Goal: Task Accomplishment & Management: Manage account settings

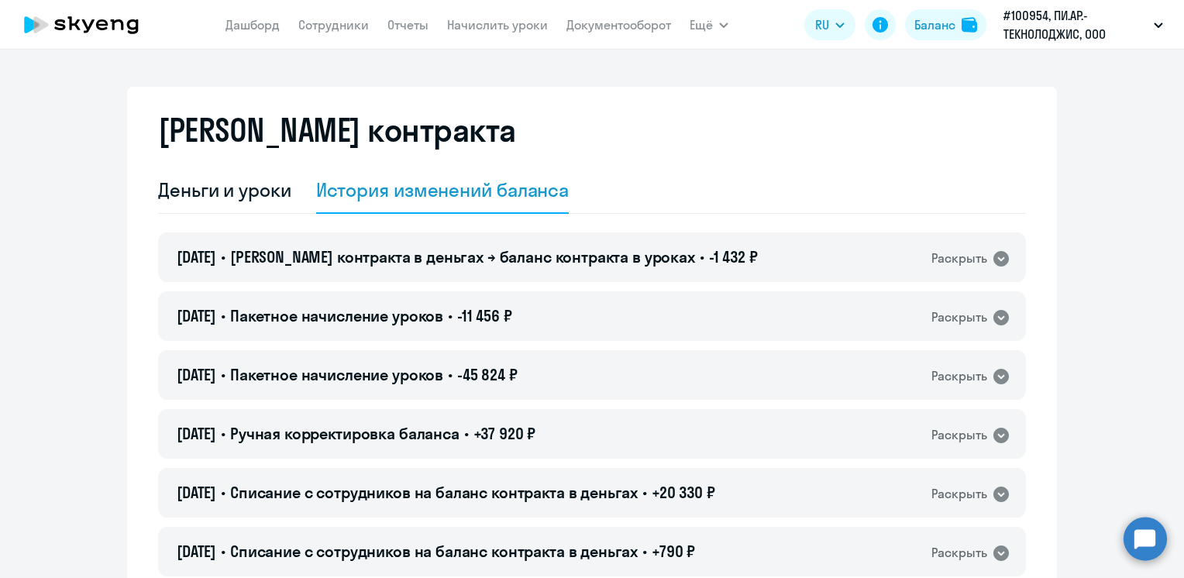
select select "english_adult_not_native_speaker"
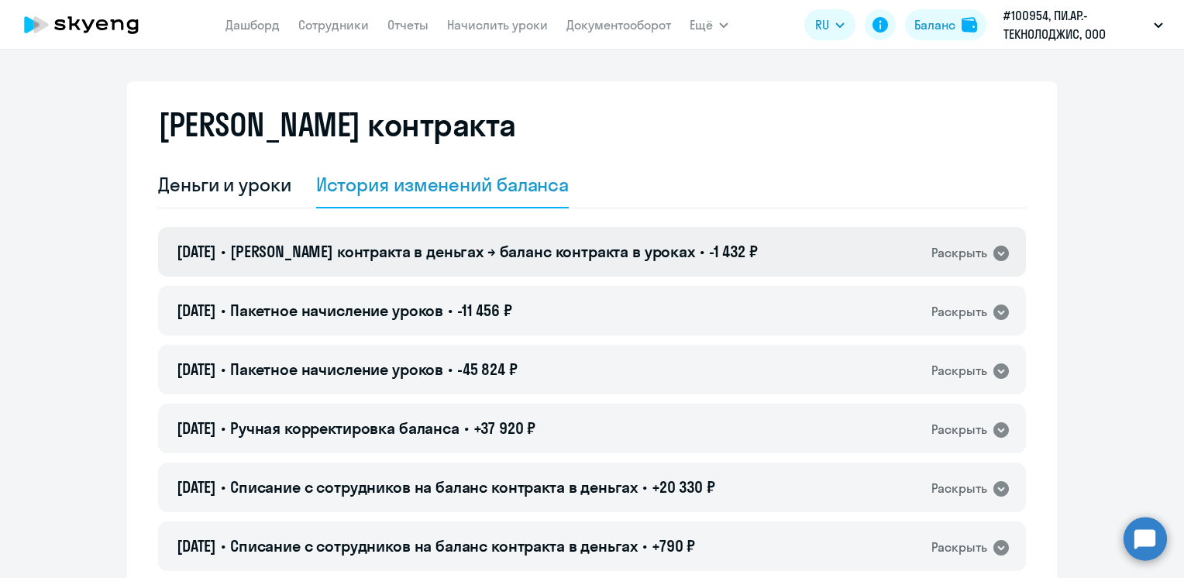
click at [493, 260] on span "[PERSON_NAME] контракта в деньгах → баланс контракта в уроках" at bounding box center [462, 251] width 465 height 19
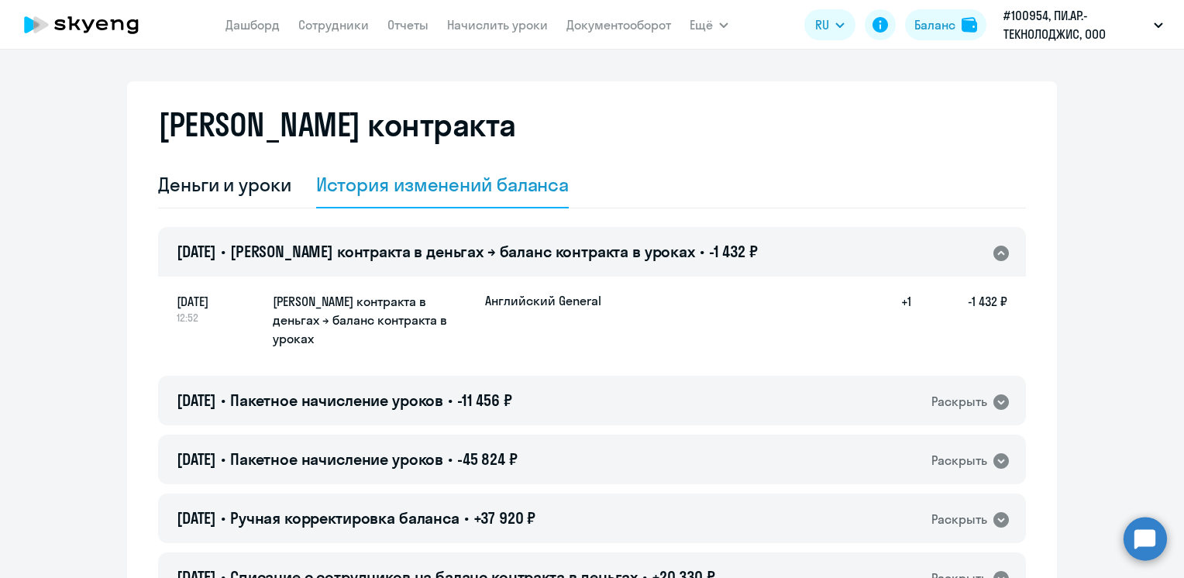
click at [425, 318] on h5 "[PERSON_NAME] контракта в деньгах → баланс контракта в уроках" at bounding box center [373, 320] width 200 height 56
click at [445, 253] on span "[PERSON_NAME] контракта в деньгах → баланс контракта в уроках" at bounding box center [462, 251] width 465 height 19
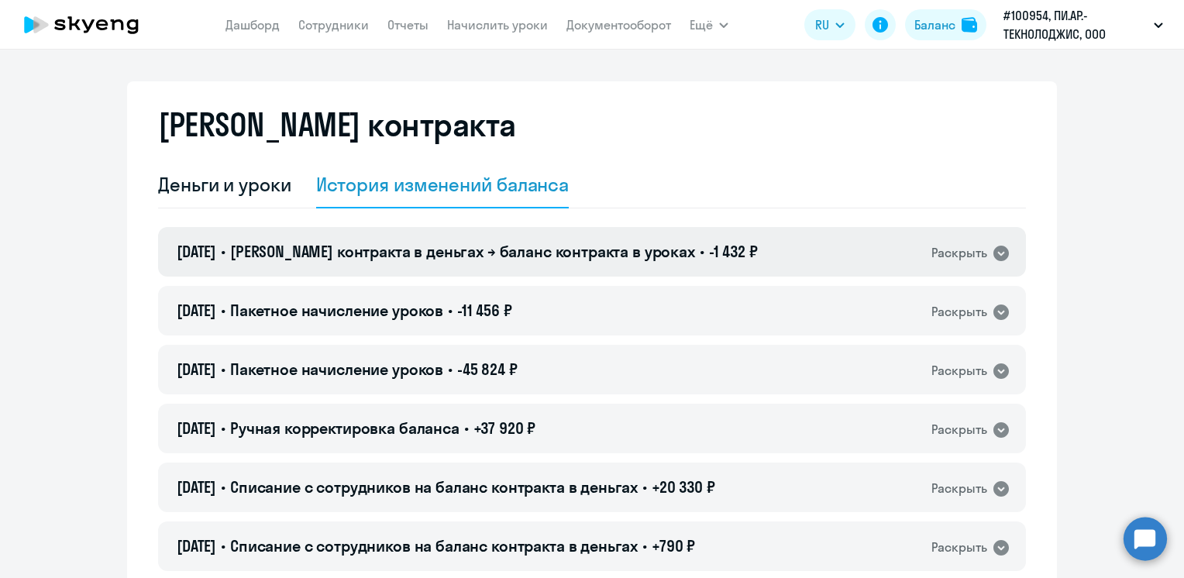
click at [993, 251] on icon at bounding box center [1000, 253] width 15 height 15
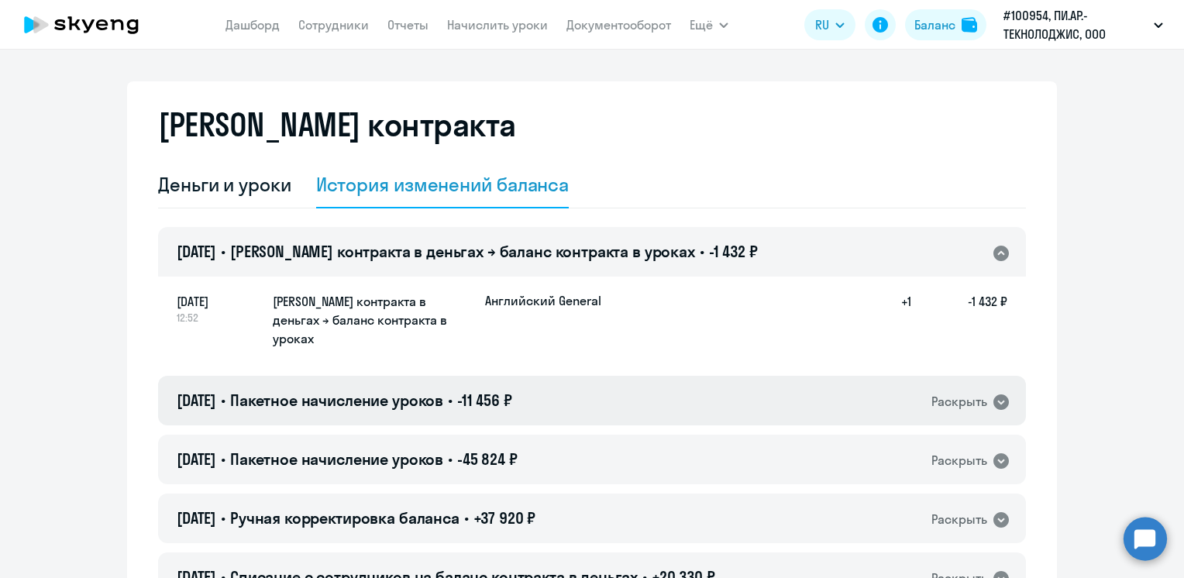
click at [992, 393] on icon at bounding box center [1001, 402] width 19 height 19
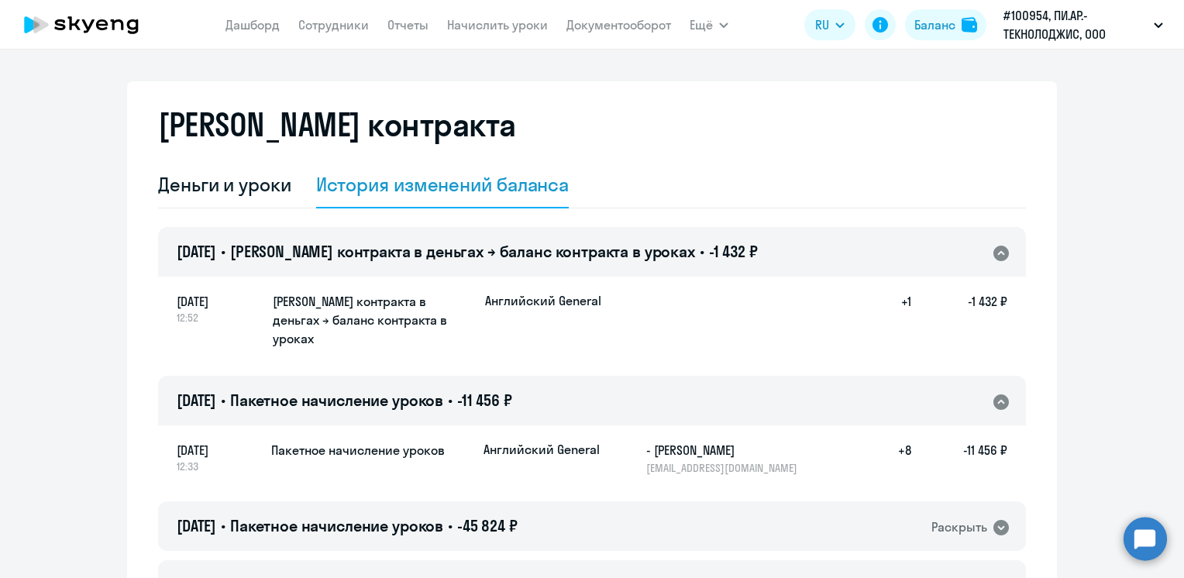
click at [770, 313] on div "[DATE] 12:52 Баланс контракта в деньгах → баланс контракта в уроках Английский …" at bounding box center [592, 320] width 831 height 57
click at [828, 28] on span "RU" at bounding box center [822, 24] width 14 height 19
click at [635, 29] on link "Документооборот" at bounding box center [618, 24] width 105 height 15
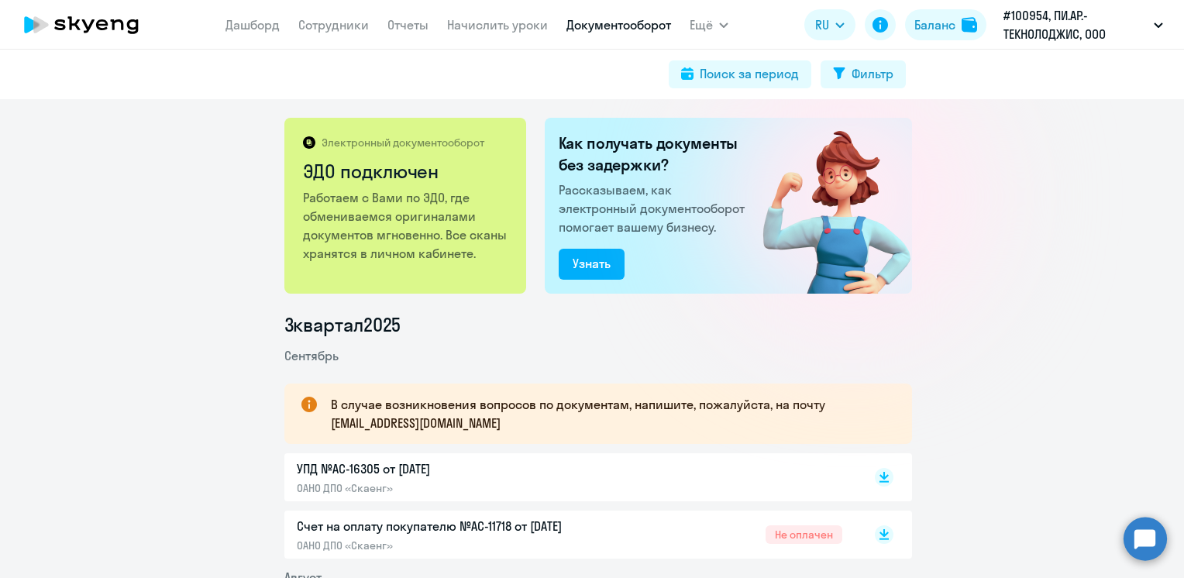
scroll to position [155, 0]
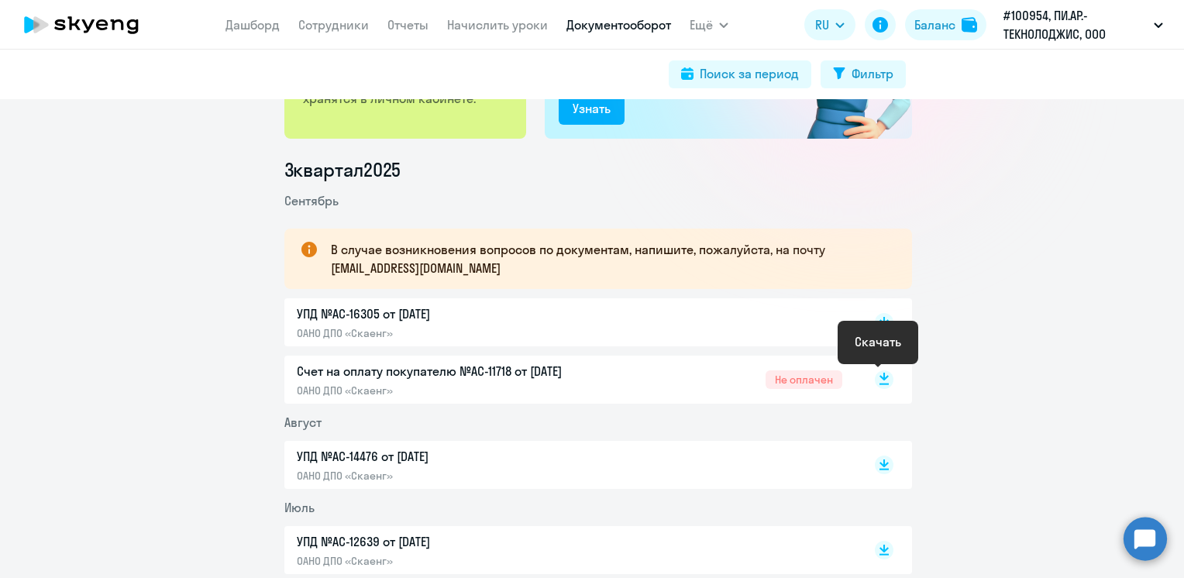
click at [880, 374] on rect at bounding box center [884, 379] width 19 height 19
click at [516, 26] on link "Начислить уроки" at bounding box center [497, 24] width 101 height 15
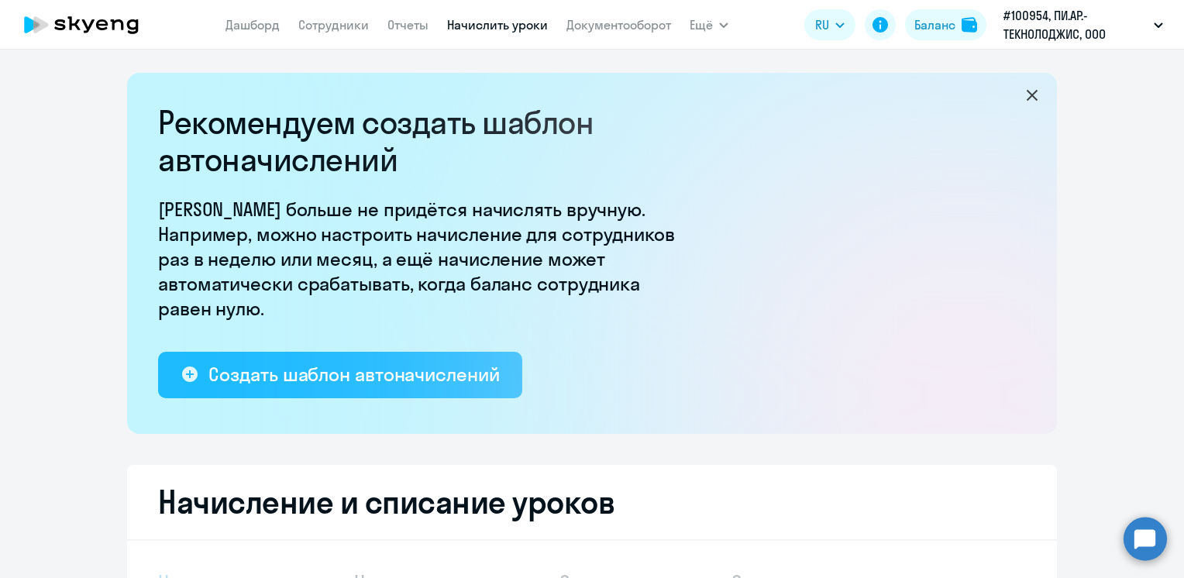
select select "10"
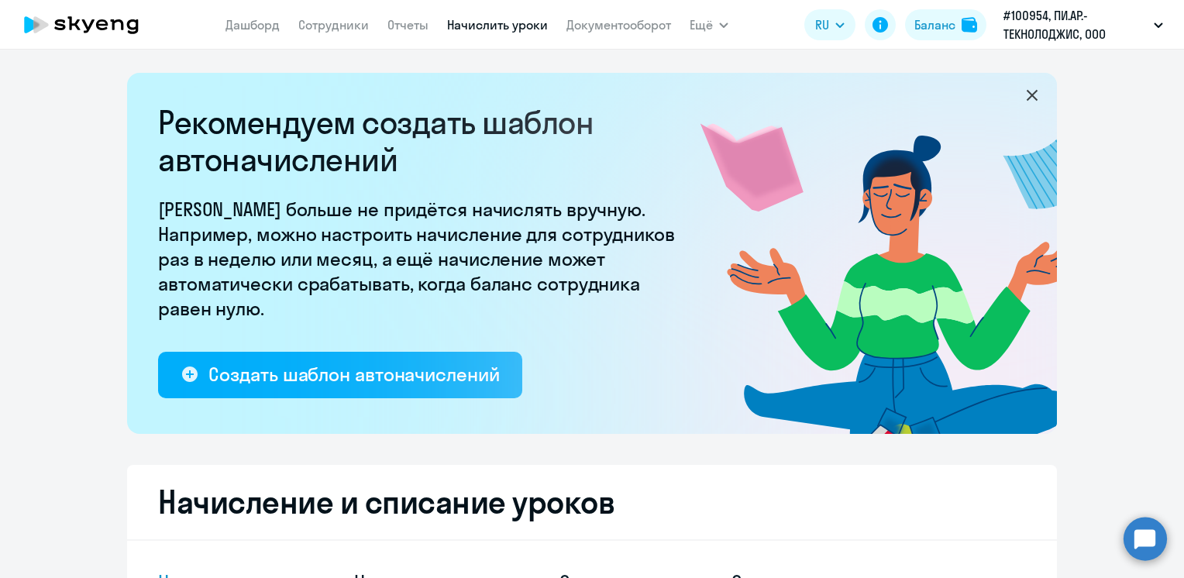
scroll to position [465, 0]
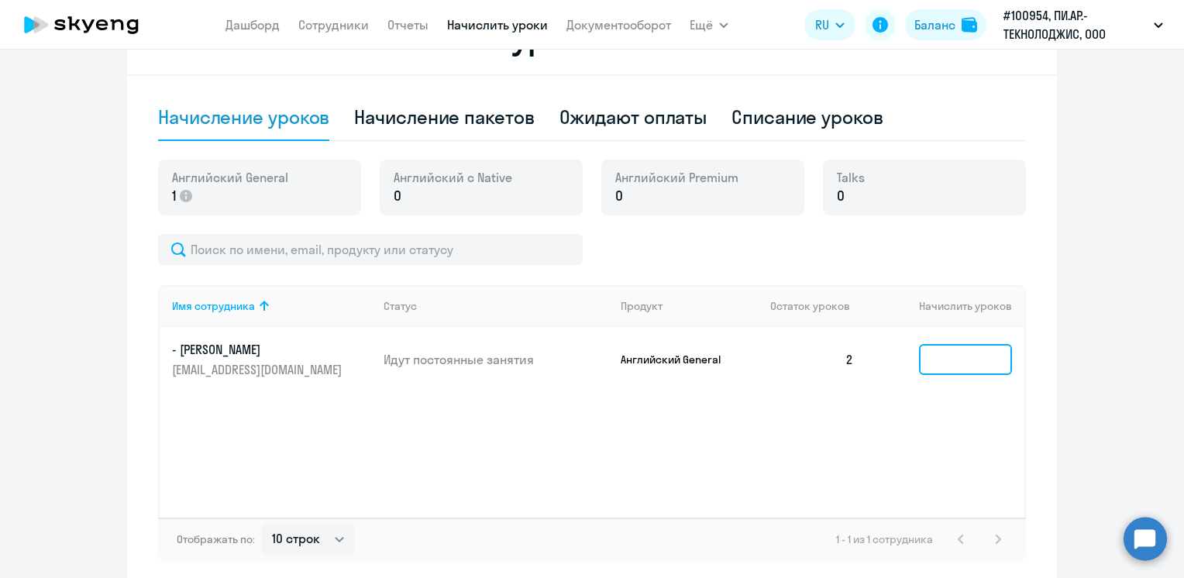
click at [935, 361] on input at bounding box center [965, 359] width 93 height 31
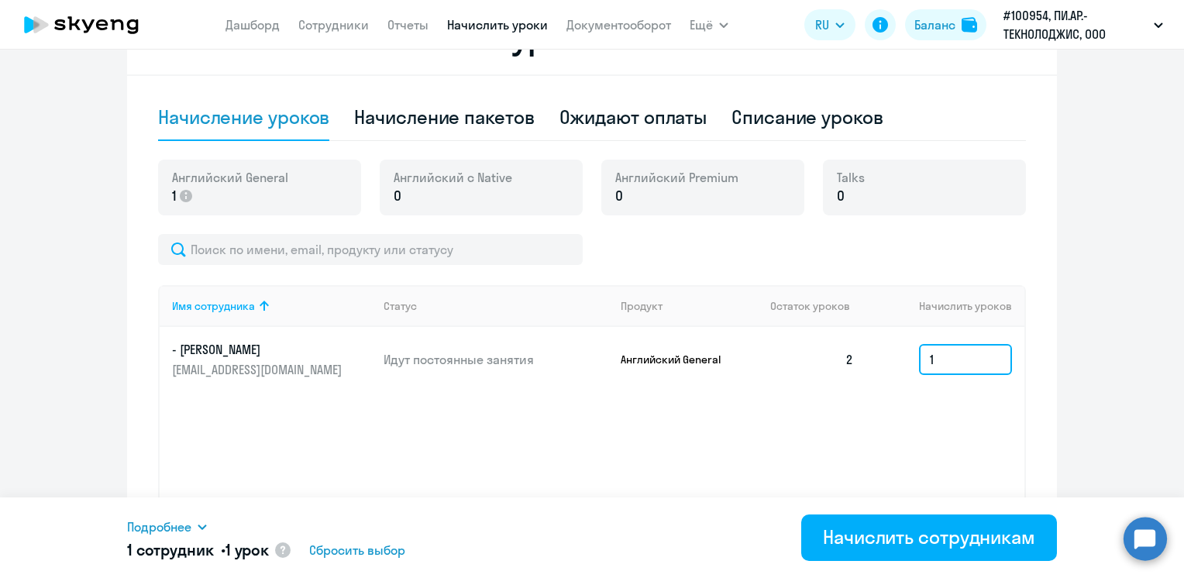
type input "1"
click at [924, 398] on div "Имя сотрудника Статус Продукт Остаток уроков Начислить уроков - [PERSON_NAME] […" at bounding box center [592, 401] width 868 height 232
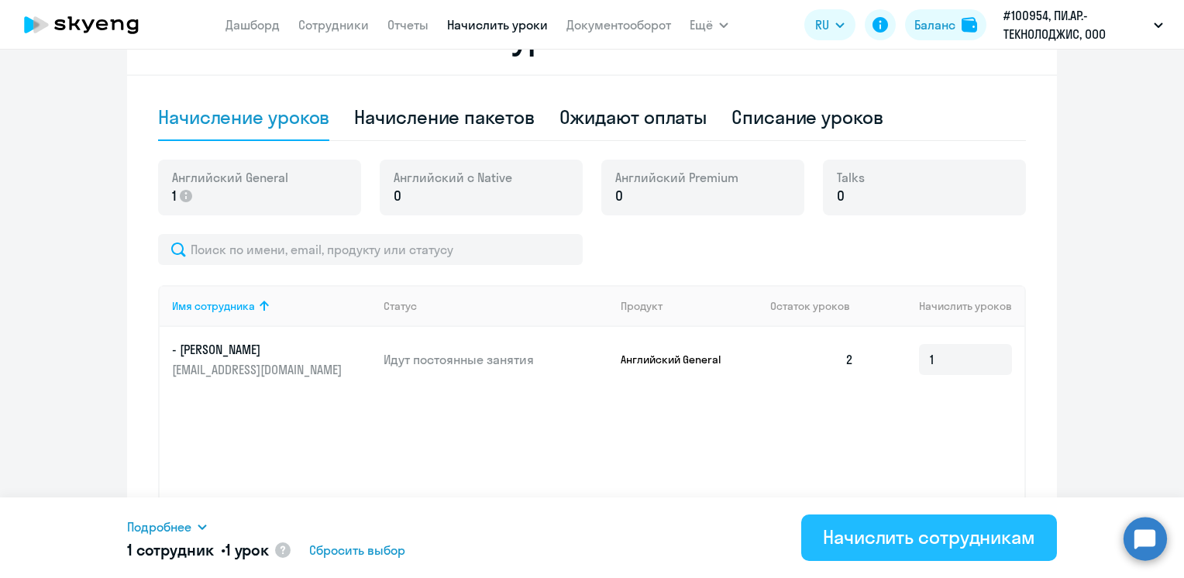
click at [881, 539] on div "Начислить сотрудникам" at bounding box center [929, 537] width 212 height 25
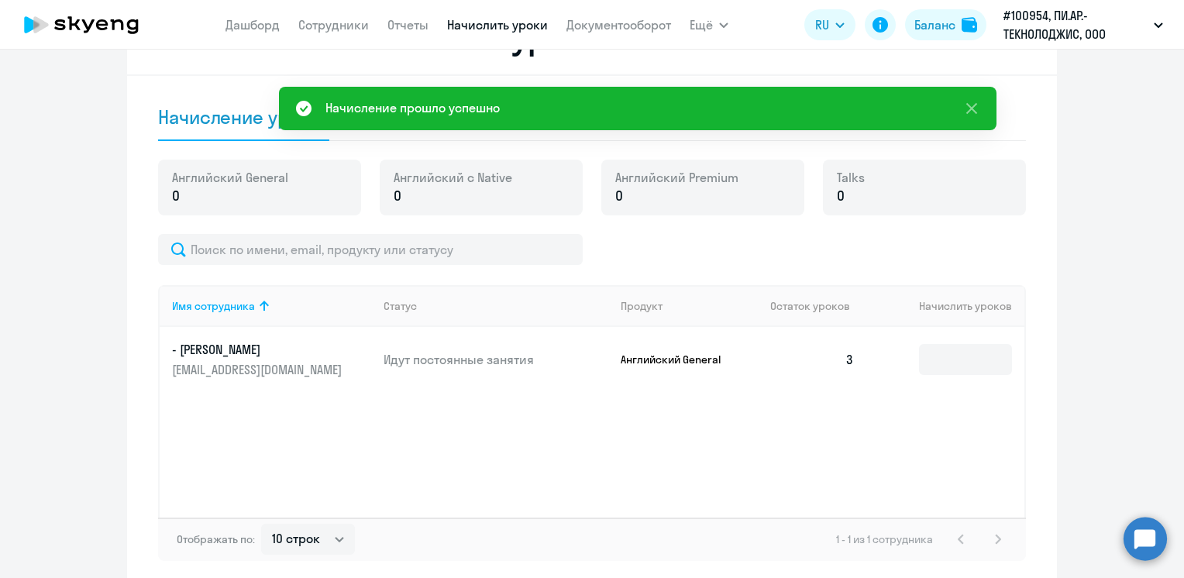
click at [719, 471] on div "Имя сотрудника Статус Продукт Остаток уроков Начислить уроков - [PERSON_NAME] […" at bounding box center [592, 401] width 868 height 232
